Goal: Task Accomplishment & Management: Complete application form

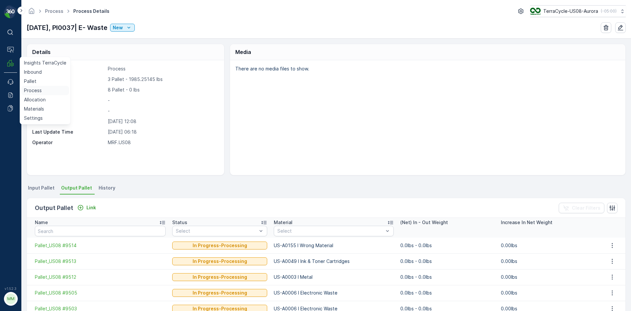
click at [40, 92] on p "Process" at bounding box center [33, 90] width 18 height 7
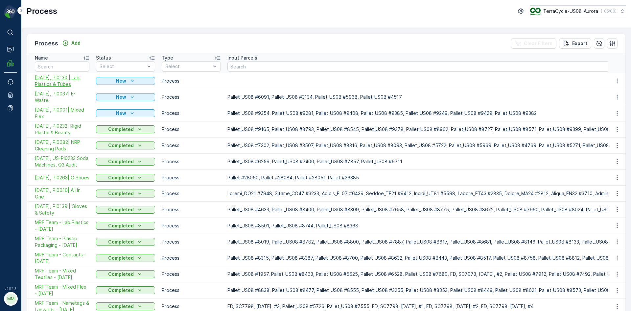
click at [72, 80] on span "[DATE], PI0130 | Lab Plastics & Tubes" at bounding box center [62, 80] width 55 height 13
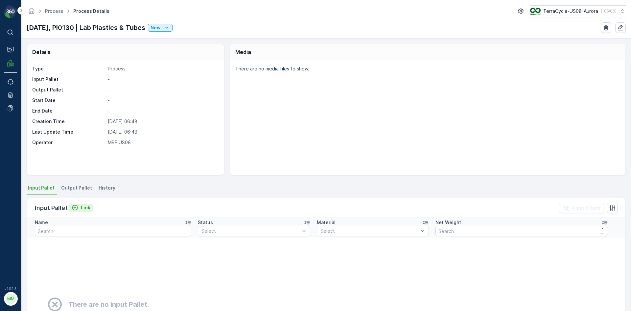
click at [83, 208] on p "Link" at bounding box center [86, 207] width 10 height 7
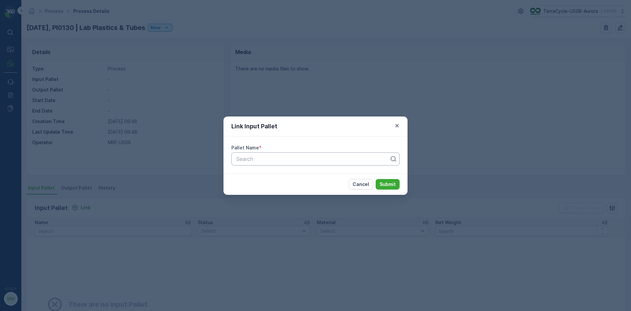
click at [291, 160] on div at bounding box center [313, 159] width 155 height 6
type input "9018"
click at [288, 173] on div "Pallet_US08 #9018" at bounding box center [315, 175] width 160 height 6
click at [393, 185] on p "Submit" at bounding box center [388, 184] width 16 height 7
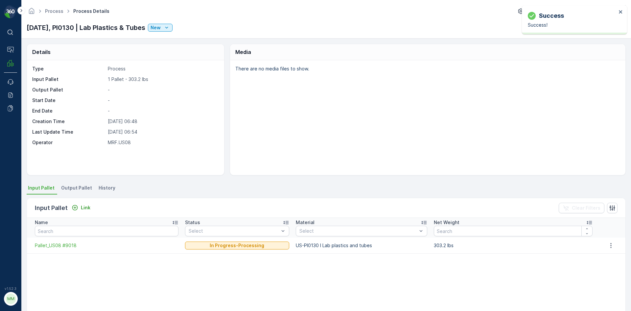
click at [77, 186] on span "Output Pallet" at bounding box center [76, 187] width 31 height 7
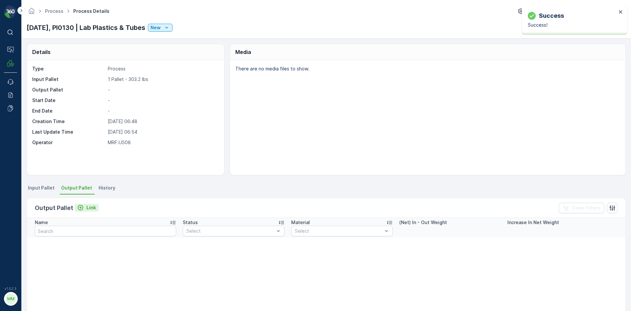
click at [90, 207] on p "Link" at bounding box center [91, 207] width 10 height 7
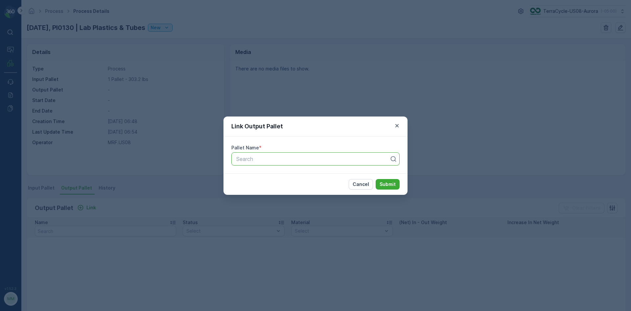
click at [282, 153] on div "Search" at bounding box center [315, 158] width 168 height 13
type input "9529"
click at [300, 188] on div "Pallet_US08 #9529" at bounding box center [315, 186] width 160 height 6
click at [384, 184] on p "Submit" at bounding box center [388, 184] width 16 height 7
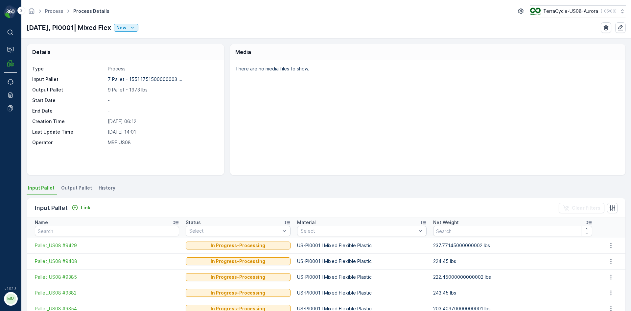
click at [86, 10] on span "Process Details" at bounding box center [91, 11] width 39 height 7
click at [58, 11] on link "Process" at bounding box center [54, 11] width 18 height 6
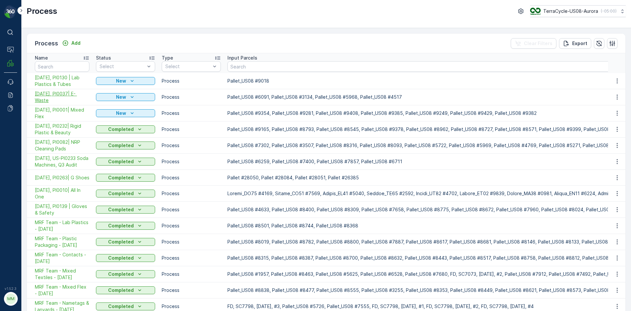
click at [64, 94] on span "[DATE], PI0037| E- Waste" at bounding box center [62, 96] width 55 height 13
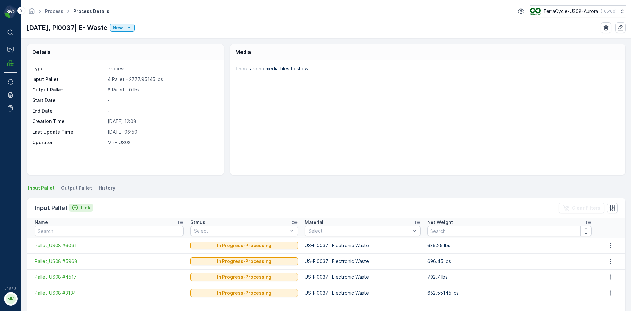
drag, startPoint x: 74, startPoint y: 207, endPoint x: 78, endPoint y: 208, distance: 3.5
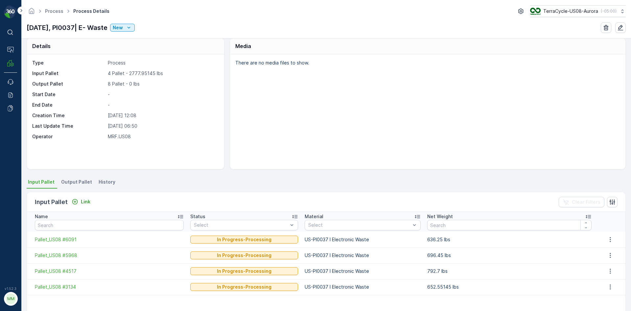
scroll to position [7, 0]
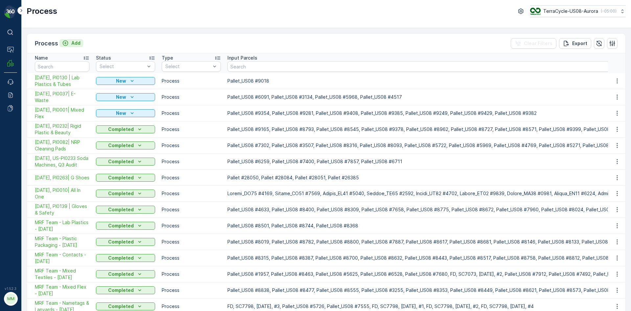
click at [66, 46] on icon "Add" at bounding box center [66, 43] width 6 height 6
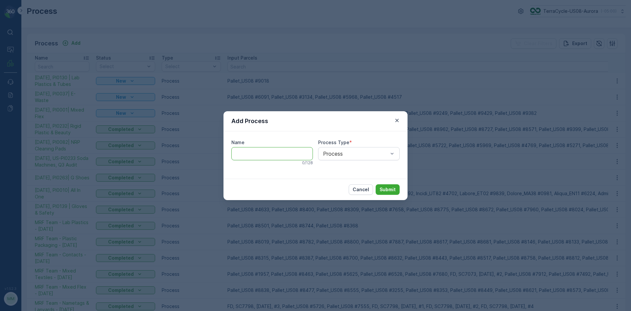
click at [273, 157] on input "Name" at bounding box center [272, 153] width 82 height 13
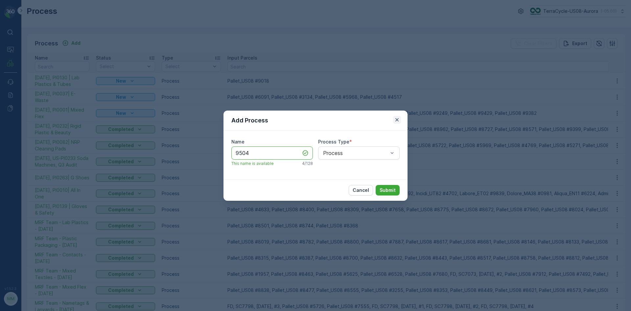
type input "9504"
click at [397, 120] on icon "button" at bounding box center [396, 119] width 3 height 3
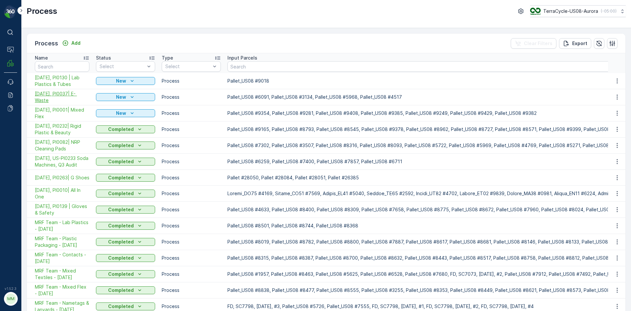
click at [77, 96] on span "[DATE], PI0037| E- Waste" at bounding box center [62, 96] width 55 height 13
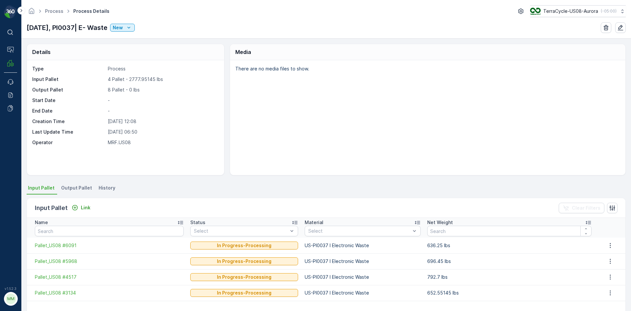
click at [70, 187] on span "Output Pallet" at bounding box center [76, 187] width 31 height 7
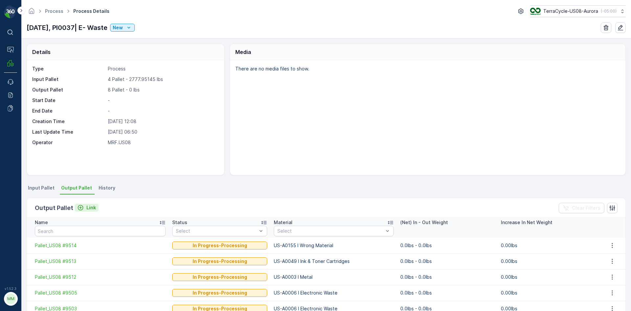
drag, startPoint x: 80, startPoint y: 206, endPoint x: 84, endPoint y: 206, distance: 4.3
click at [84, 206] on div "Link" at bounding box center [86, 207] width 19 height 7
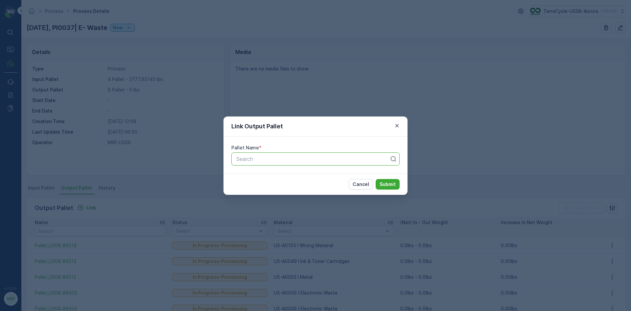
drag, startPoint x: 309, startPoint y: 159, endPoint x: 311, endPoint y: 162, distance: 3.6
click at [311, 162] on div "Search" at bounding box center [313, 159] width 155 height 8
type input "9504"
click at [279, 177] on span "Pallet_US08 #9504" at bounding box center [259, 175] width 48 height 6
click at [391, 184] on p "Submit" at bounding box center [388, 184] width 16 height 7
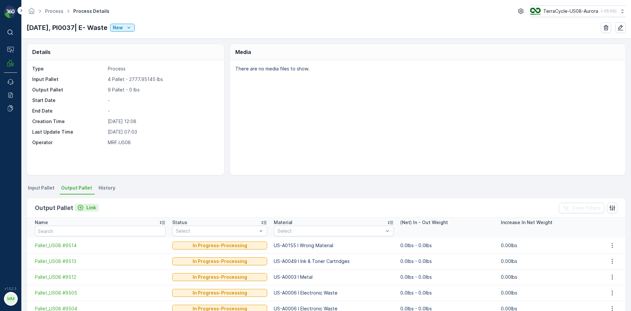
drag, startPoint x: 82, startPoint y: 209, endPoint x: 77, endPoint y: 211, distance: 5.4
click at [82, 213] on div "Output Pallet Link Clear Filters" at bounding box center [326, 208] width 599 height 20
drag, startPoint x: 81, startPoint y: 209, endPoint x: 72, endPoint y: 27, distance: 182.7
click at [72, 27] on p "[DATE], PI0037| E- Waste" at bounding box center [67, 28] width 81 height 10
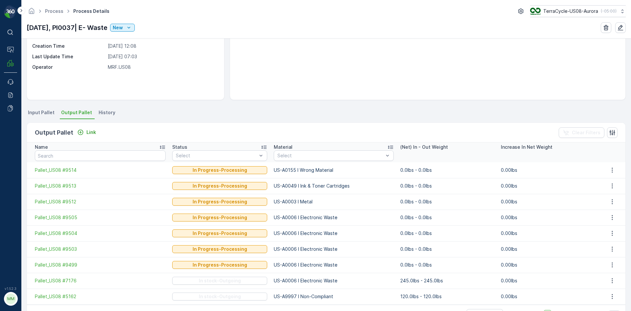
scroll to position [64, 0]
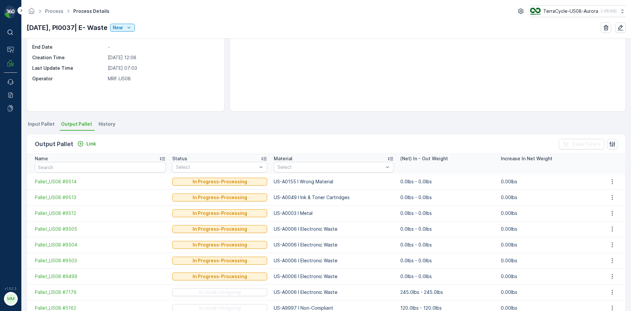
click at [74, 125] on span "Output Pallet" at bounding box center [76, 124] width 31 height 7
click at [89, 144] on p "Link" at bounding box center [91, 143] width 10 height 7
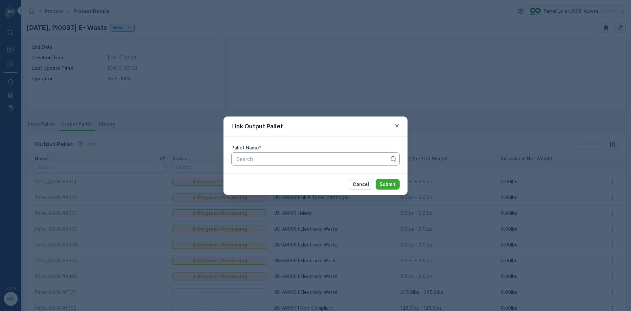
click at [332, 165] on div "Search" at bounding box center [315, 158] width 168 height 13
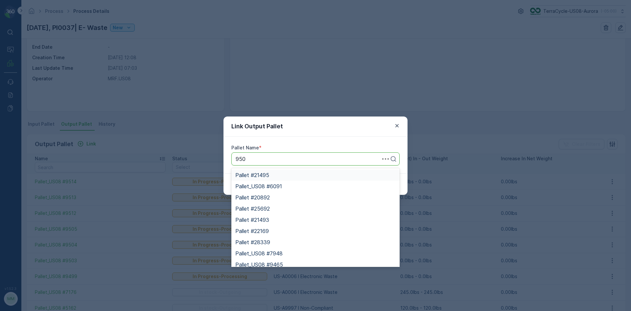
type input "9506"
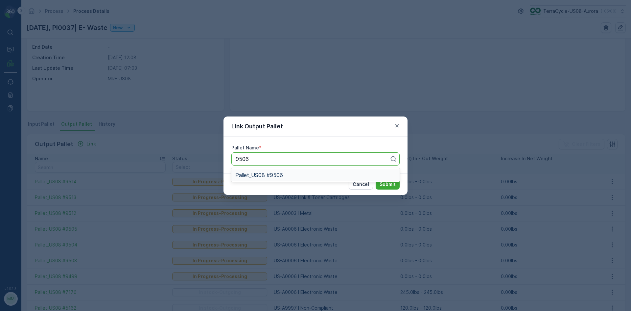
click at [261, 176] on span "Pallet_US08 #9506" at bounding box center [259, 175] width 48 height 6
click at [385, 190] on div "Cancel Submit" at bounding box center [316, 183] width 184 height 21
click at [281, 176] on div "Cancel Submit" at bounding box center [316, 183] width 184 height 21
click at [279, 176] on div "Cancel Submit" at bounding box center [316, 183] width 184 height 21
click at [276, 169] on div "Pallet Name * Pallet_US08 #9506" at bounding box center [316, 154] width 184 height 37
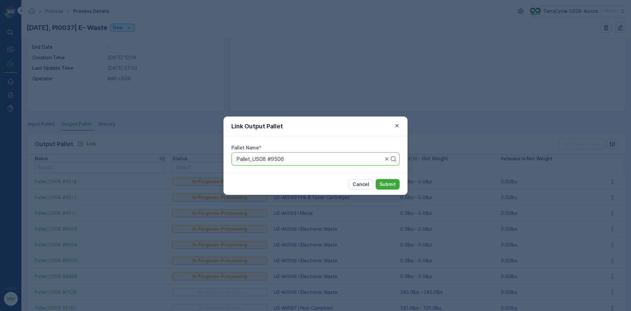
click at [255, 161] on div "Pallet_US08 #9506" at bounding box center [315, 158] width 168 height 13
drag, startPoint x: 388, startPoint y: 184, endPoint x: 379, endPoint y: 181, distance: 9.6
click at [379, 181] on button "Submit" at bounding box center [388, 184] width 24 height 11
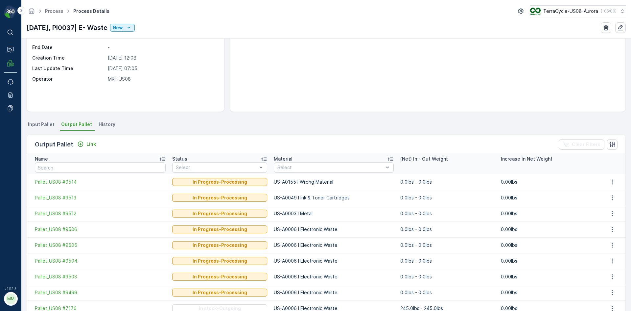
scroll to position [0, 0]
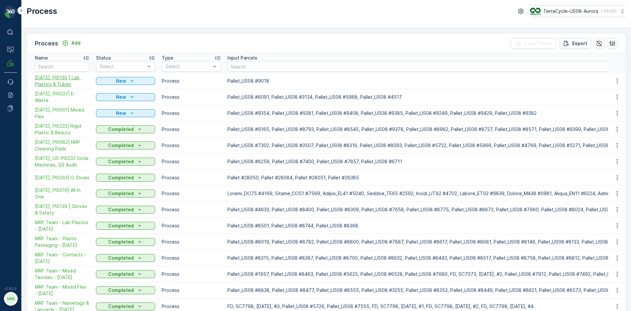
click at [77, 83] on span "[DATE], PI0130 | Lab Plastics & Tubes" at bounding box center [62, 80] width 55 height 13
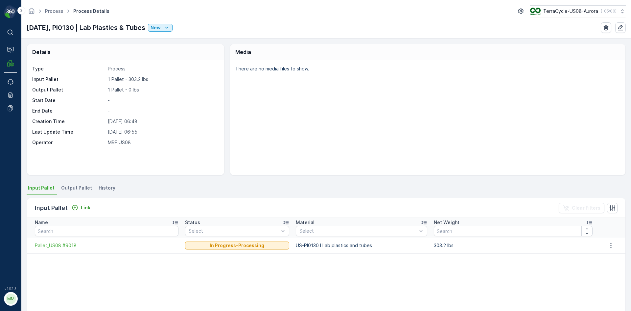
click at [69, 188] on span "Output Pallet" at bounding box center [76, 187] width 31 height 7
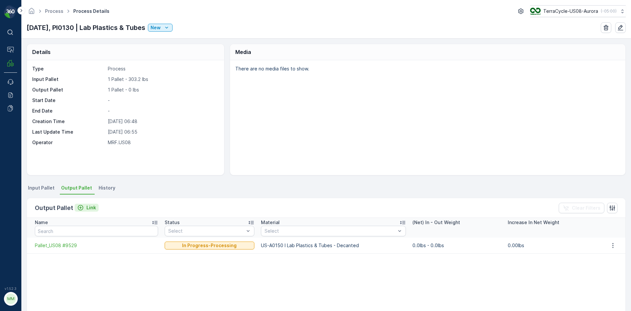
click at [90, 208] on p "Link" at bounding box center [91, 207] width 10 height 7
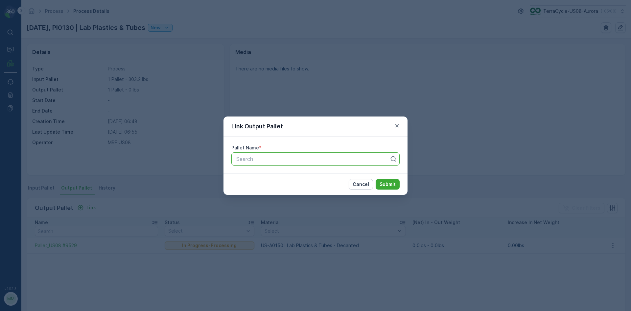
click at [350, 158] on div at bounding box center [313, 159] width 155 height 6
type input "9528"
click at [313, 188] on div "Pallet_US08 #9528" at bounding box center [315, 186] width 160 height 6
click at [376, 179] on button "Submit" at bounding box center [388, 184] width 24 height 11
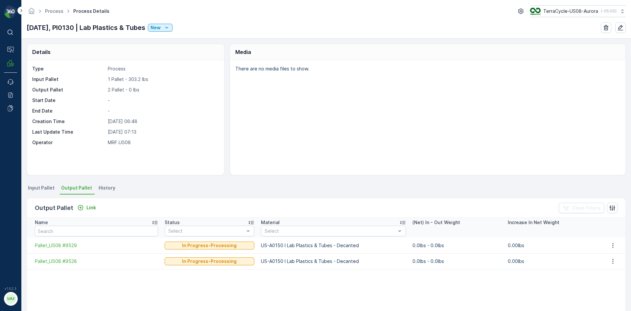
click at [46, 186] on span "Input Pallet" at bounding box center [41, 187] width 27 height 7
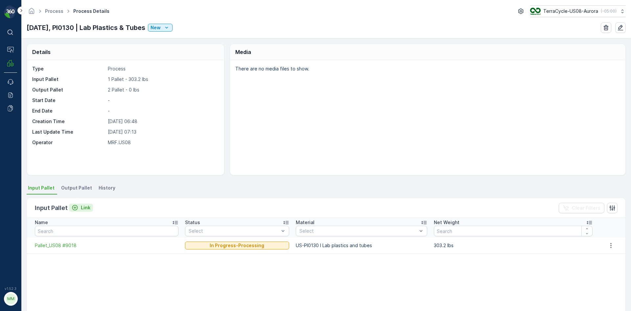
click at [86, 209] on p "Link" at bounding box center [86, 207] width 10 height 7
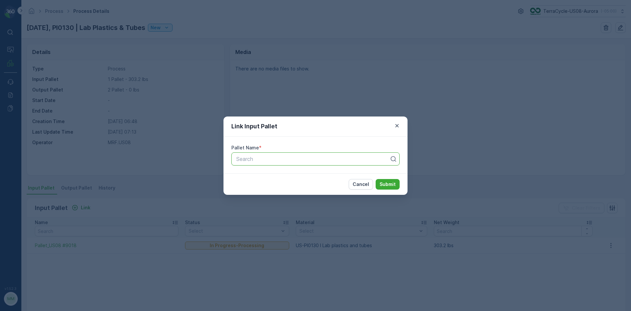
click at [310, 164] on div "Search" at bounding box center [315, 158] width 168 height 13
type input "8897"
click at [314, 185] on div "Pallet_US08 #8897" at bounding box center [315, 186] width 160 height 6
click at [376, 179] on button "Submit" at bounding box center [388, 184] width 24 height 11
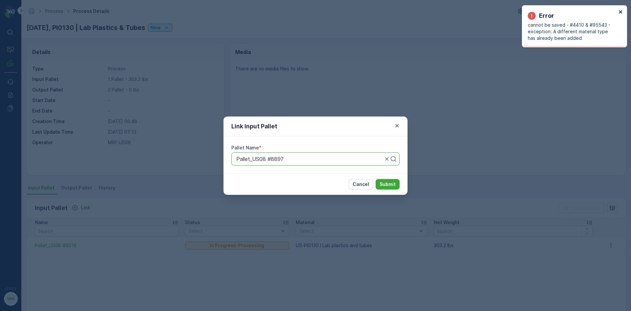
click at [620, 12] on icon "close" at bounding box center [620, 11] width 3 height 3
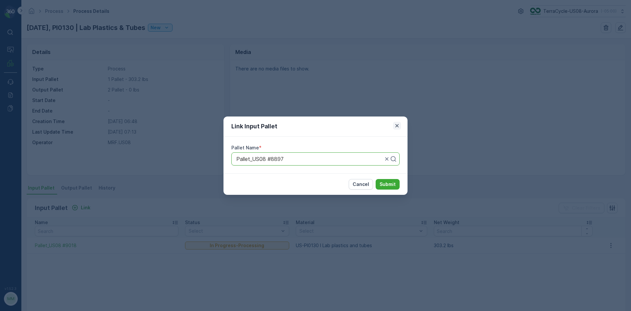
click at [397, 124] on icon "button" at bounding box center [397, 125] width 7 height 7
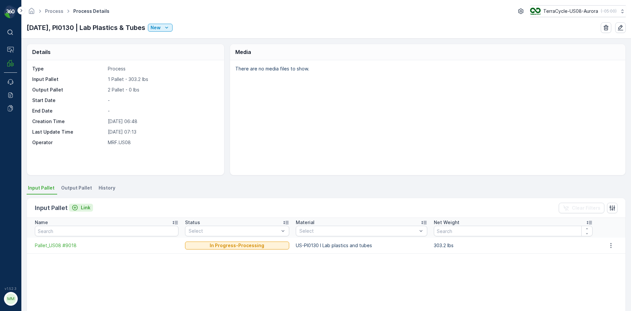
click at [84, 208] on p "Link" at bounding box center [86, 207] width 10 height 7
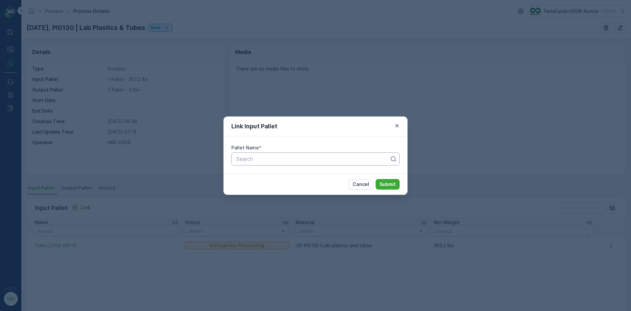
click at [248, 156] on div at bounding box center [313, 159] width 155 height 6
type input "9201"
click at [304, 185] on div "Pallet_US08 #9201" at bounding box center [315, 186] width 160 height 6
click at [376, 179] on button "Submit" at bounding box center [388, 184] width 24 height 11
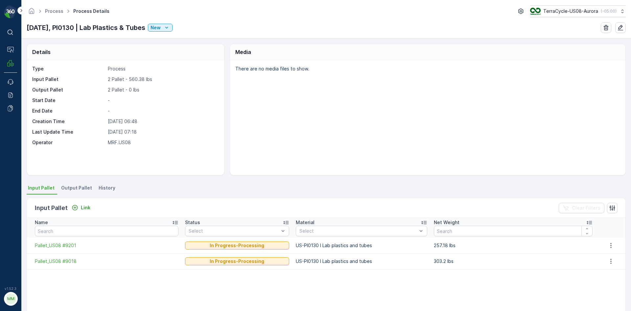
click at [70, 190] on span "Output Pallet" at bounding box center [76, 187] width 31 height 7
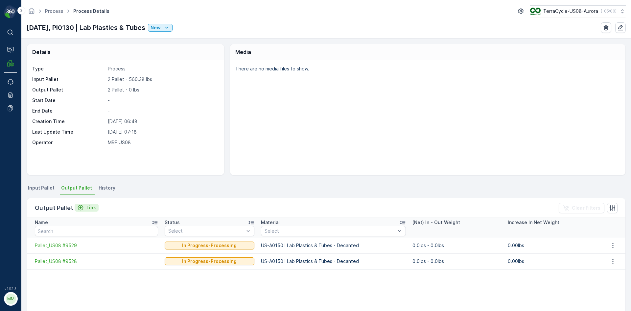
click at [91, 207] on p "Link" at bounding box center [91, 207] width 10 height 7
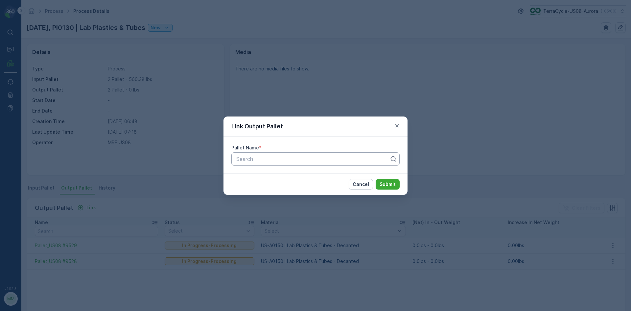
click at [321, 157] on div at bounding box center [313, 159] width 155 height 6
type input "8897"
click at [310, 183] on div "Pallet_US08 #8897" at bounding box center [315, 186] width 160 height 6
click at [386, 185] on p "Submit" at bounding box center [388, 184] width 16 height 7
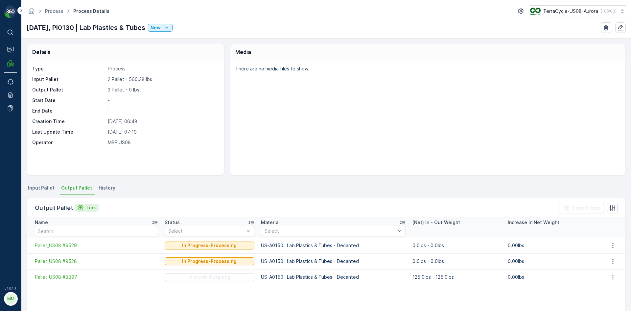
click at [88, 206] on p "Link" at bounding box center [91, 207] width 10 height 7
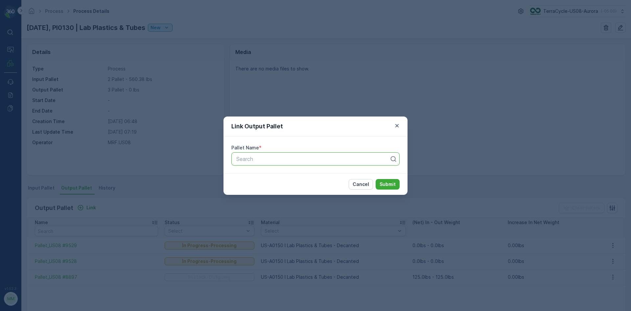
click at [301, 154] on div "Search" at bounding box center [315, 158] width 168 height 13
type input "9527"
click at [302, 176] on div "Pallet_US08 #9527" at bounding box center [315, 175] width 160 height 6
click at [376, 179] on button "Submit" at bounding box center [388, 184] width 24 height 11
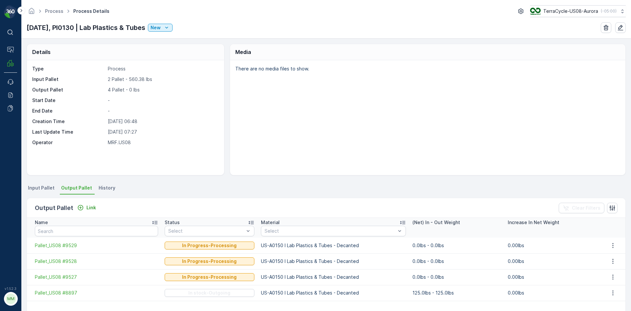
click at [81, 187] on span "Output Pallet" at bounding box center [76, 187] width 31 height 7
click at [89, 205] on p "Link" at bounding box center [91, 207] width 10 height 7
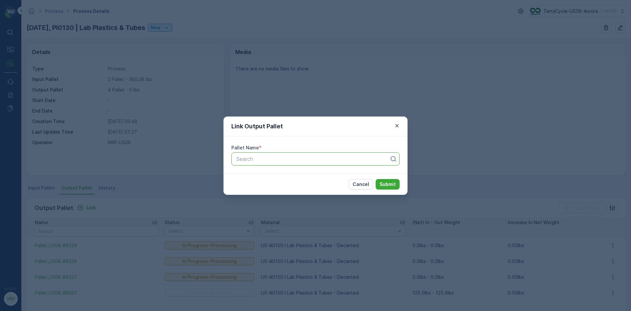
click at [294, 163] on div "Search" at bounding box center [315, 158] width 168 height 13
type input "9526"
click at [316, 188] on div "Pallet_US08 #9526" at bounding box center [315, 186] width 160 height 6
click at [376, 179] on button "Submit" at bounding box center [388, 184] width 24 height 11
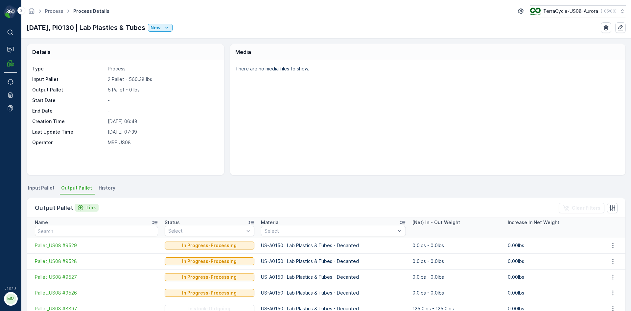
click at [88, 204] on p "Link" at bounding box center [91, 207] width 10 height 7
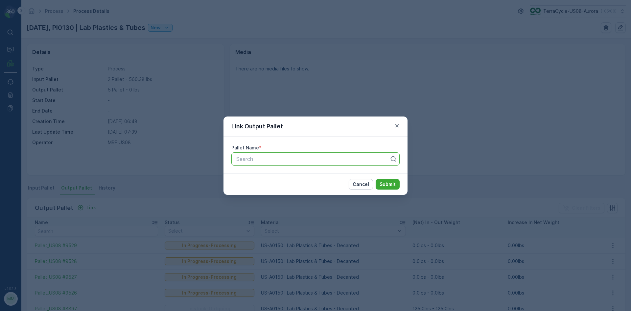
click at [326, 157] on div at bounding box center [313, 159] width 155 height 6
type input "9340"
click at [315, 174] on div "Pallet_US08 #9340" at bounding box center [315, 175] width 160 height 6
click at [376, 179] on button "Submit" at bounding box center [388, 184] width 24 height 11
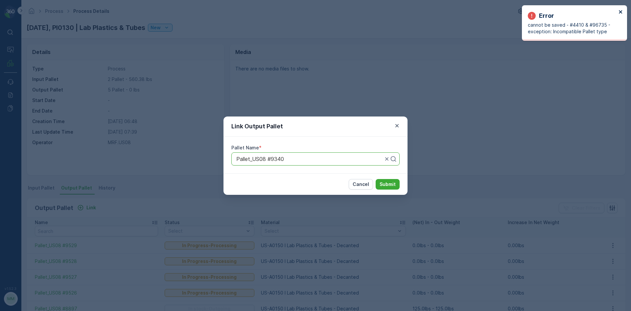
click at [623, 11] on div "Error cannot be saved - #4410 & #96735 - exception: Incompatible Pallet type" at bounding box center [574, 23] width 105 height 36
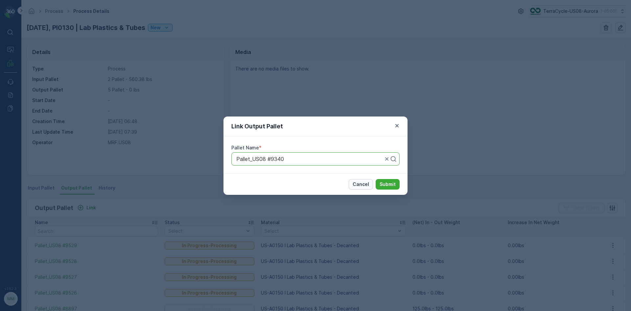
click at [367, 183] on p "Cancel" at bounding box center [361, 184] width 16 height 7
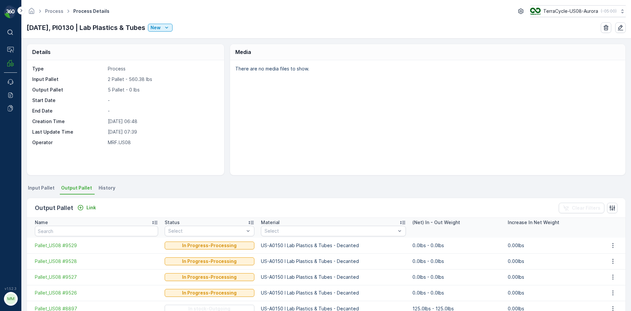
click at [75, 191] on span "Output Pallet" at bounding box center [76, 187] width 31 height 7
click at [74, 189] on span "Output Pallet" at bounding box center [76, 187] width 31 height 7
click at [86, 207] on p "Link" at bounding box center [91, 207] width 10 height 7
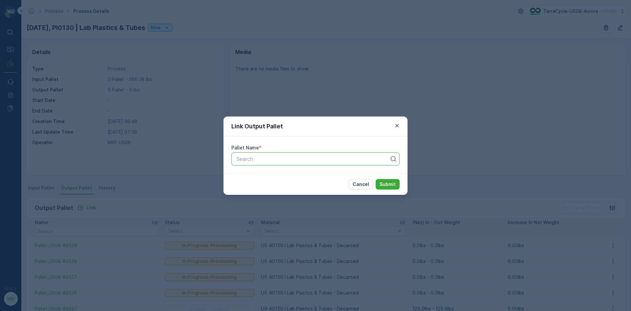
click at [346, 163] on div "Search" at bounding box center [315, 158] width 168 height 13
click at [394, 122] on icon "button" at bounding box center [397, 125] width 7 height 7
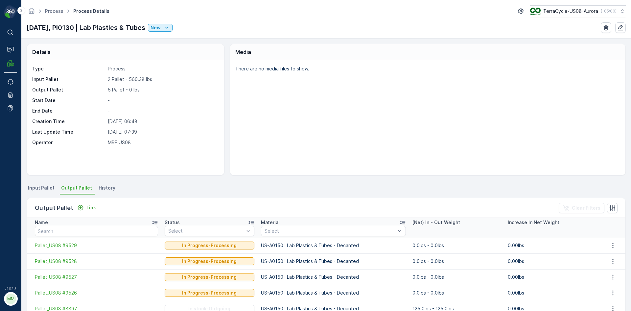
click at [45, 186] on span "Input Pallet" at bounding box center [41, 187] width 27 height 7
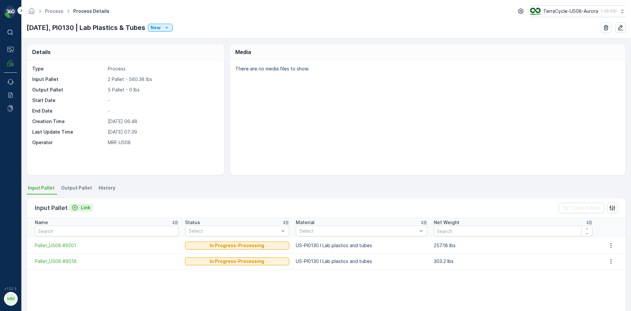
click at [82, 205] on p "Link" at bounding box center [86, 207] width 10 height 7
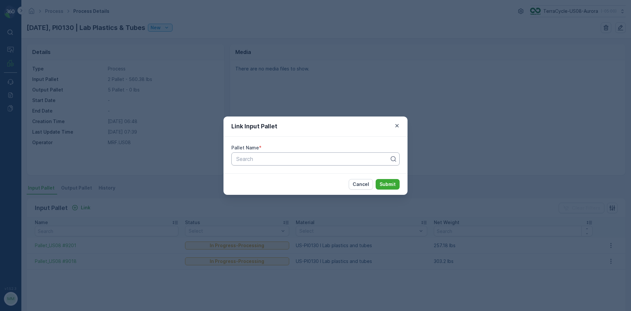
click at [305, 164] on div "Search" at bounding box center [315, 158] width 168 height 13
type input "9340"
click at [332, 170] on div "Pallet_US08 #9340" at bounding box center [315, 174] width 168 height 11
click at [376, 179] on button "Submit" at bounding box center [388, 184] width 24 height 11
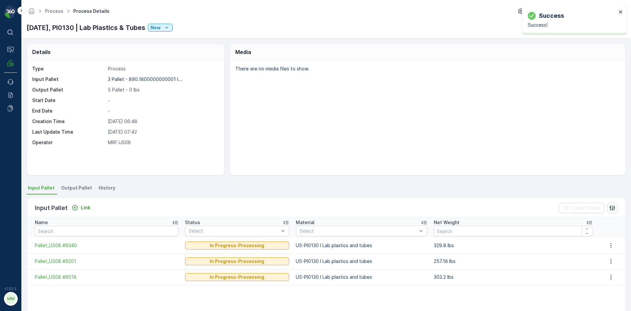
click at [74, 187] on span "Output Pallet" at bounding box center [76, 187] width 31 height 7
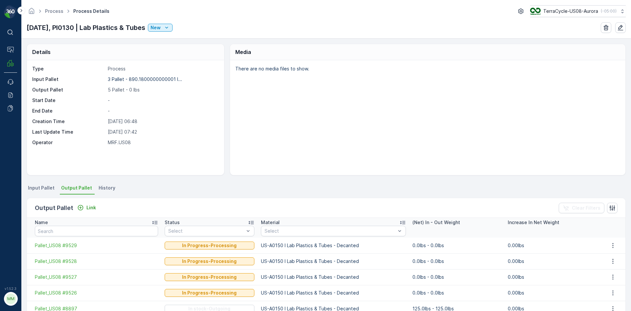
click at [73, 187] on span "Output Pallet" at bounding box center [76, 187] width 31 height 7
click at [88, 207] on p "Link" at bounding box center [91, 207] width 10 height 7
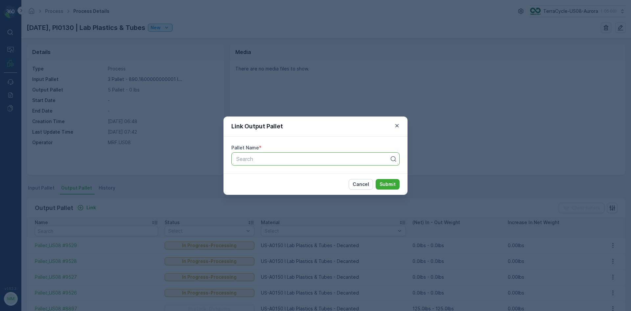
click at [289, 161] on div at bounding box center [313, 159] width 155 height 6
type input "9525"
click at [311, 175] on div "Pallet_US08 #9525" at bounding box center [315, 175] width 160 height 6
click at [376, 179] on button "Submit" at bounding box center [388, 184] width 24 height 11
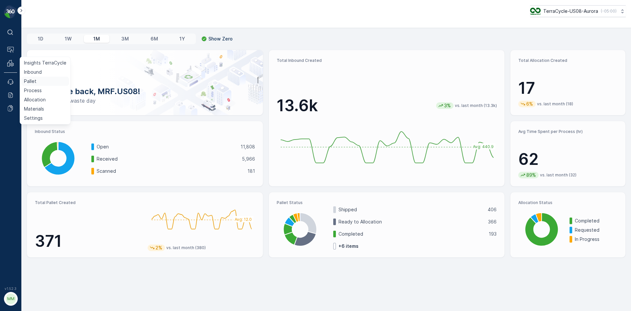
click at [37, 79] on link "Pallet" at bounding box center [45, 81] width 48 height 9
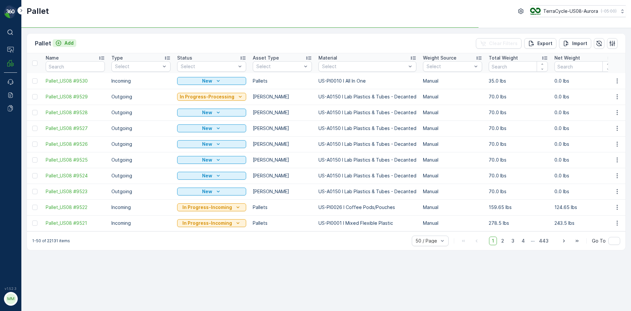
click at [65, 42] on p "Add" at bounding box center [68, 43] width 9 height 7
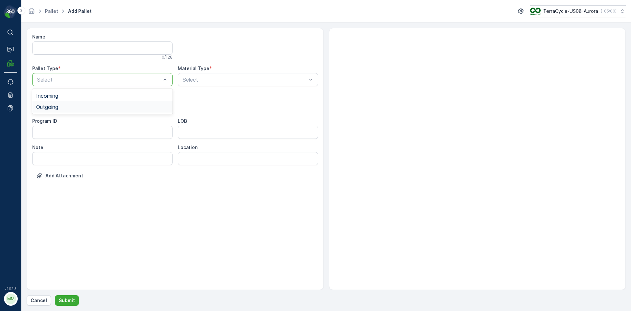
click at [62, 106] on div "Outgoing" at bounding box center [102, 107] width 132 height 6
click at [81, 122] on div "Gaylord" at bounding box center [102, 122] width 132 height 6
type input "0155"
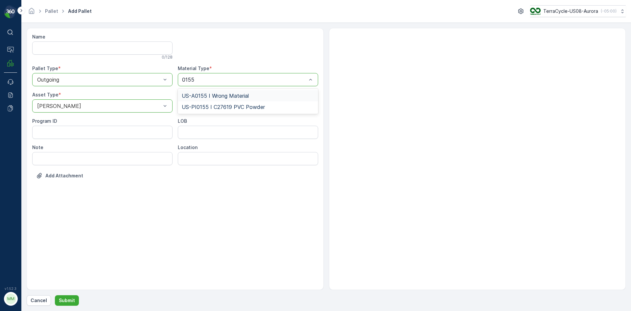
click at [220, 98] on span "US-A0155 I Wrong Material" at bounding box center [215, 96] width 67 height 6
click at [72, 300] on p "Submit" at bounding box center [67, 300] width 16 height 7
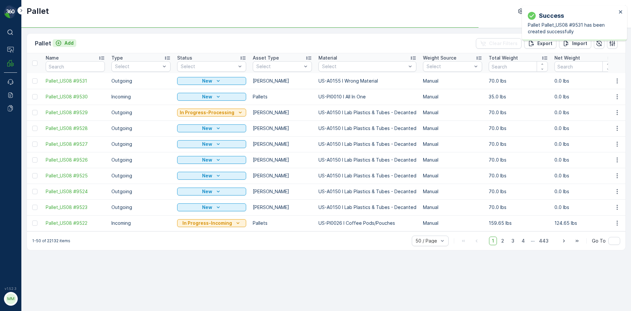
click at [70, 42] on p "Add" at bounding box center [68, 43] width 9 height 7
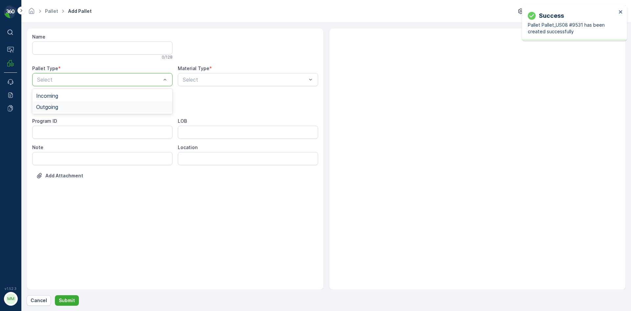
click at [79, 107] on div "Outgoing" at bounding box center [102, 107] width 132 height 6
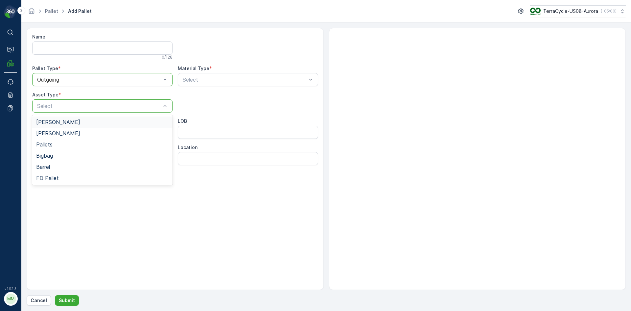
drag, startPoint x: 78, startPoint y: 119, endPoint x: 99, endPoint y: 111, distance: 23.0
click at [77, 119] on div "Gaylord" at bounding box center [102, 122] width 132 height 6
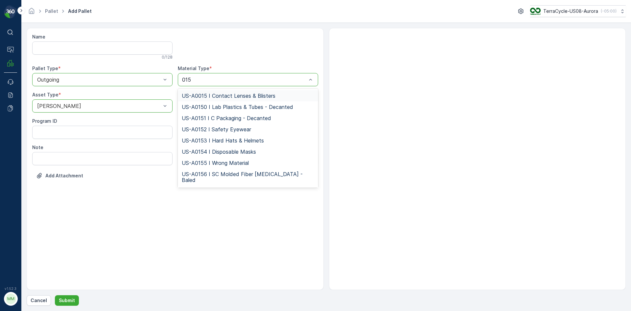
type input "0155"
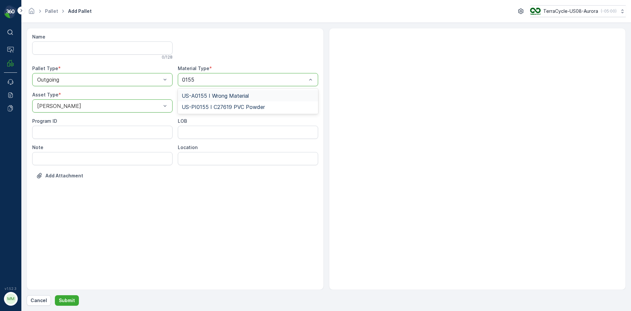
click at [208, 94] on span "US-A0155 I Wrong Material" at bounding box center [215, 96] width 67 height 6
click at [69, 298] on p "Submit" at bounding box center [67, 300] width 16 height 7
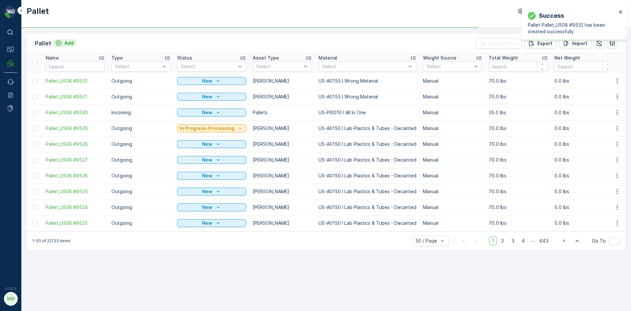
click at [58, 43] on icon "Add" at bounding box center [59, 43] width 6 height 6
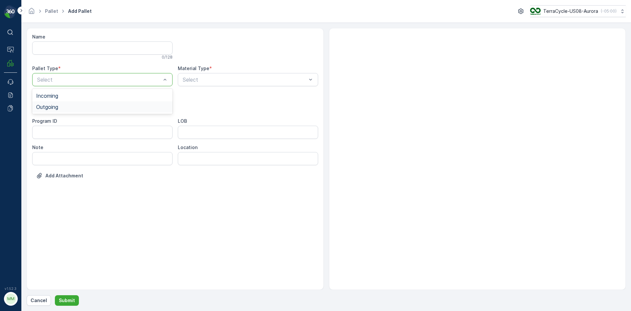
click at [61, 104] on div "Outgoing" at bounding box center [102, 106] width 140 height 11
click at [62, 100] on div "Asset Type * Select" at bounding box center [102, 101] width 140 height 21
click at [61, 119] on div "Gaylord" at bounding box center [102, 122] width 132 height 6
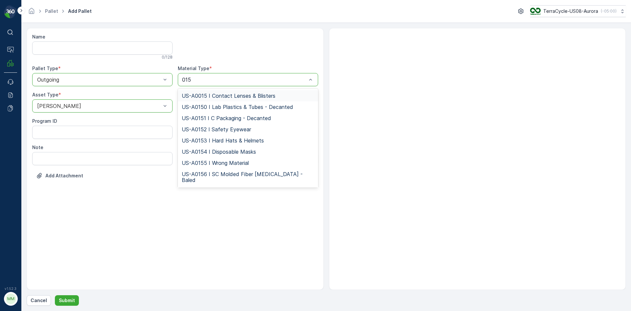
type input "0155"
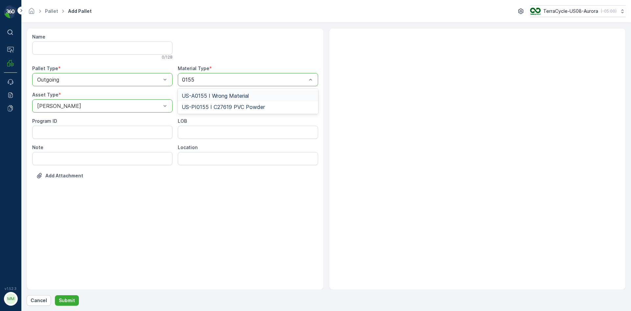
click at [213, 93] on span "US-A0155 I Wrong Material" at bounding box center [215, 96] width 67 height 6
click at [73, 299] on p "Submit" at bounding box center [67, 300] width 16 height 7
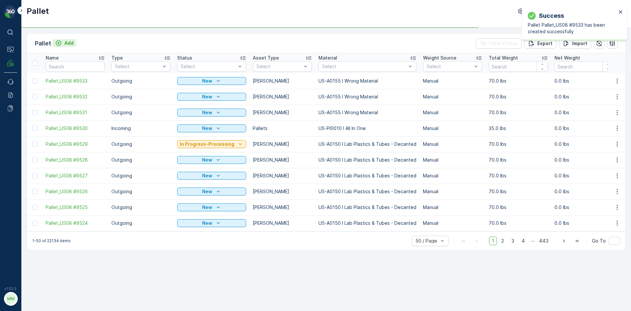
click at [66, 43] on p "Add" at bounding box center [68, 43] width 9 height 7
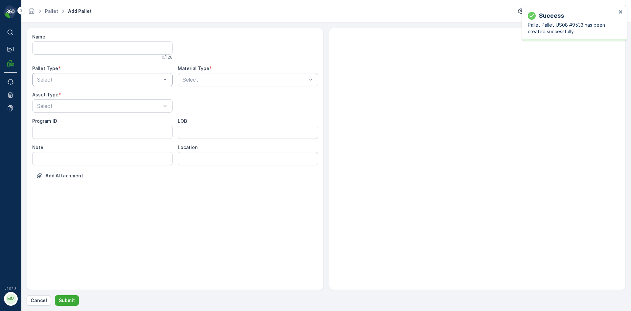
click at [83, 84] on div "Select" at bounding box center [102, 79] width 140 height 13
click at [79, 108] on div "Outgoing" at bounding box center [102, 107] width 132 height 6
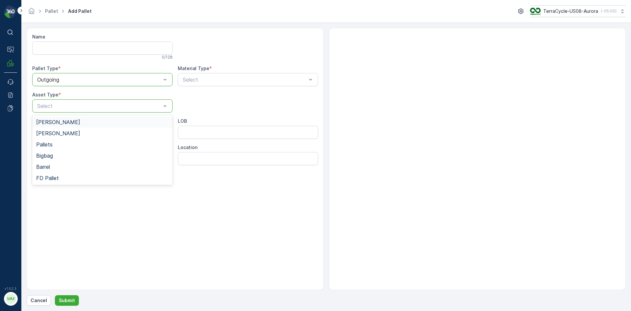
click at [86, 118] on div "Gaylord" at bounding box center [102, 121] width 140 height 11
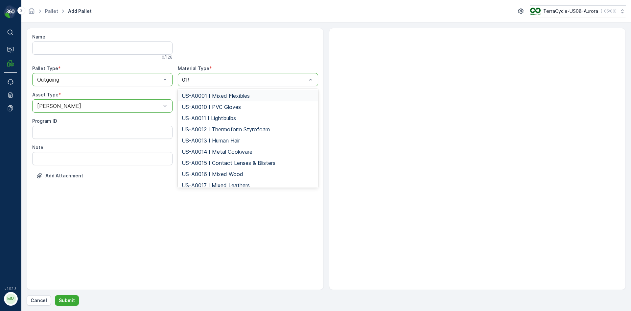
type input "0155"
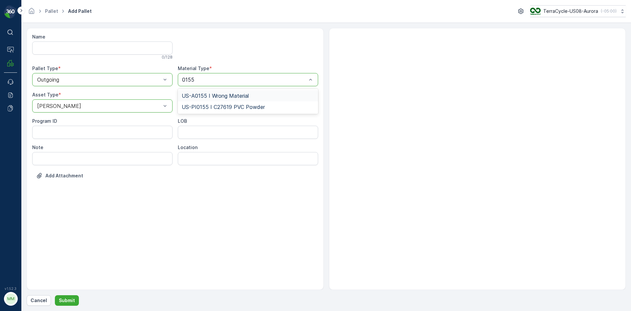
click at [198, 92] on div "US-A0155 I Wrong Material" at bounding box center [248, 95] width 140 height 11
click at [73, 298] on p "Submit" at bounding box center [67, 300] width 16 height 7
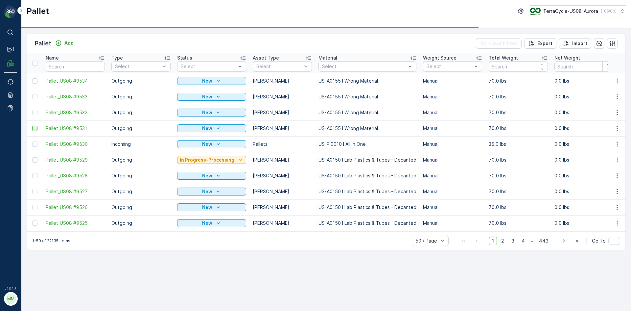
click at [37, 127] on div at bounding box center [34, 128] width 5 height 5
click at [32, 126] on input "checkbox" at bounding box center [32, 126] width 0 height 0
click at [34, 114] on div at bounding box center [34, 112] width 5 height 5
click at [32, 110] on input "checkbox" at bounding box center [32, 110] width 0 height 0
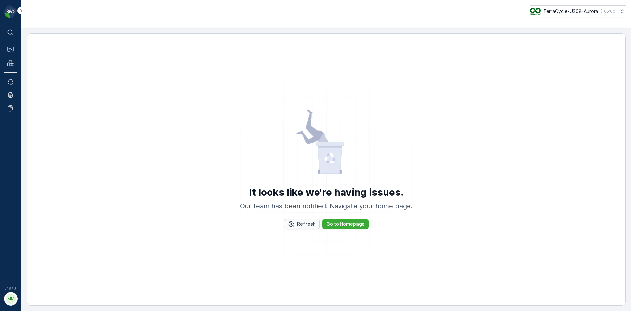
click at [313, 227] on p "Refresh" at bounding box center [306, 224] width 19 height 7
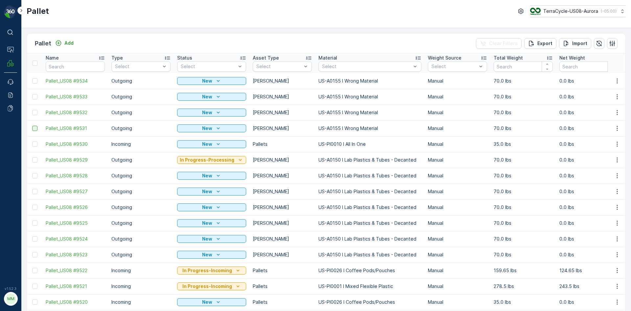
click at [35, 129] on div at bounding box center [34, 128] width 5 height 5
click at [32, 126] on input "checkbox" at bounding box center [32, 126] width 0 height 0
click at [35, 111] on div at bounding box center [34, 112] width 5 height 5
click at [32, 110] on input "checkbox" at bounding box center [32, 110] width 0 height 0
click at [34, 97] on div at bounding box center [34, 96] width 5 height 5
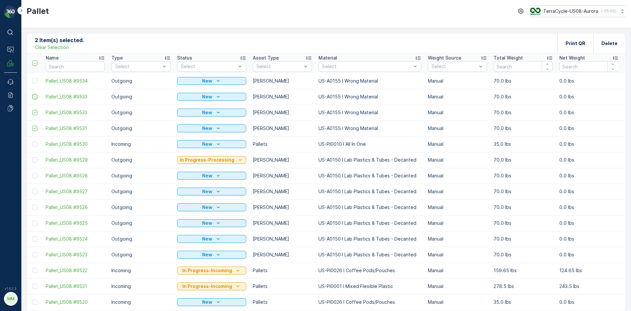
click at [32, 94] on input "checkbox" at bounding box center [32, 94] width 0 height 0
click at [36, 80] on div at bounding box center [34, 80] width 5 height 5
click at [32, 78] on input "checkbox" at bounding box center [32, 78] width 0 height 0
click at [568, 44] on p "Print QR" at bounding box center [576, 43] width 20 height 7
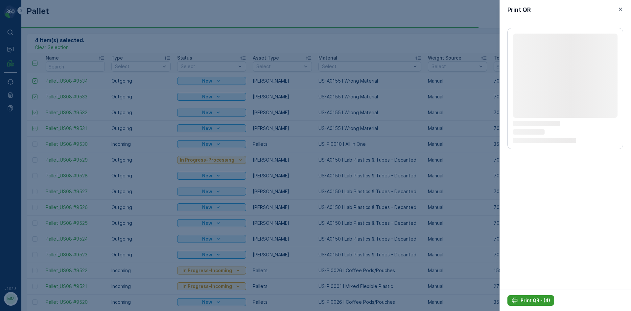
drag, startPoint x: 532, startPoint y: 300, endPoint x: 539, endPoint y: 297, distance: 7.6
click at [533, 300] on p "Print QR - (4)" at bounding box center [536, 300] width 30 height 7
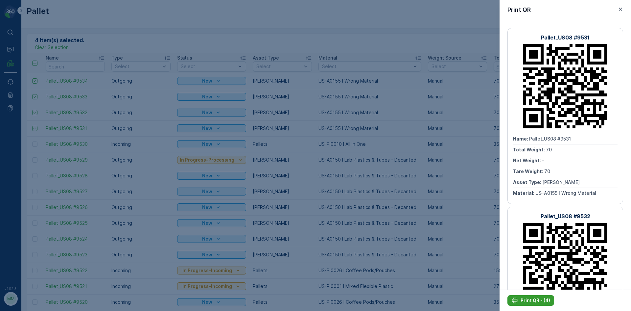
click at [538, 305] on button "Print QR - (4)" at bounding box center [531, 300] width 47 height 11
click at [6, 126] on div at bounding box center [315, 155] width 631 height 311
